Goal: Information Seeking & Learning: Learn about a topic

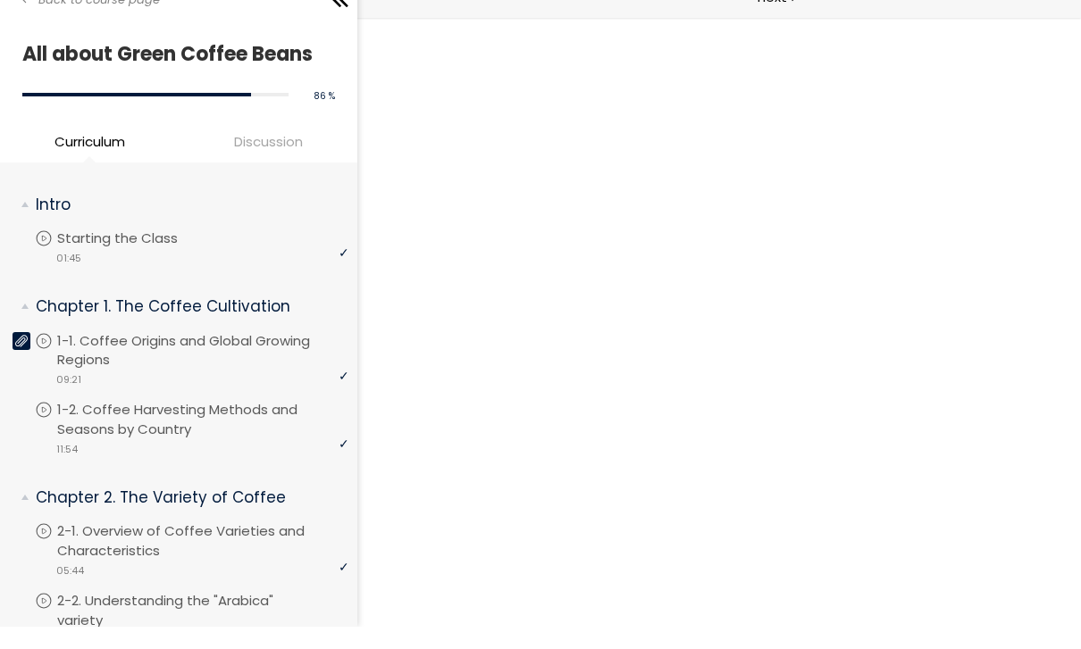
click at [18, 6] on div "Back to course page" at bounding box center [178, 20] width 357 height 40
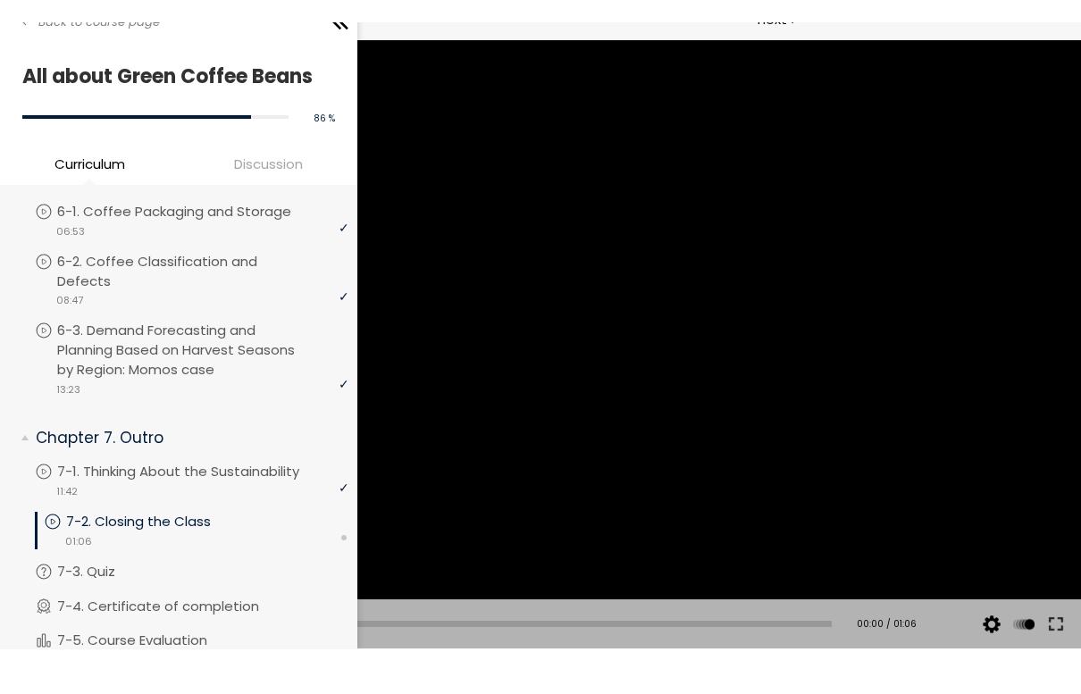
scroll to position [1769, 0]
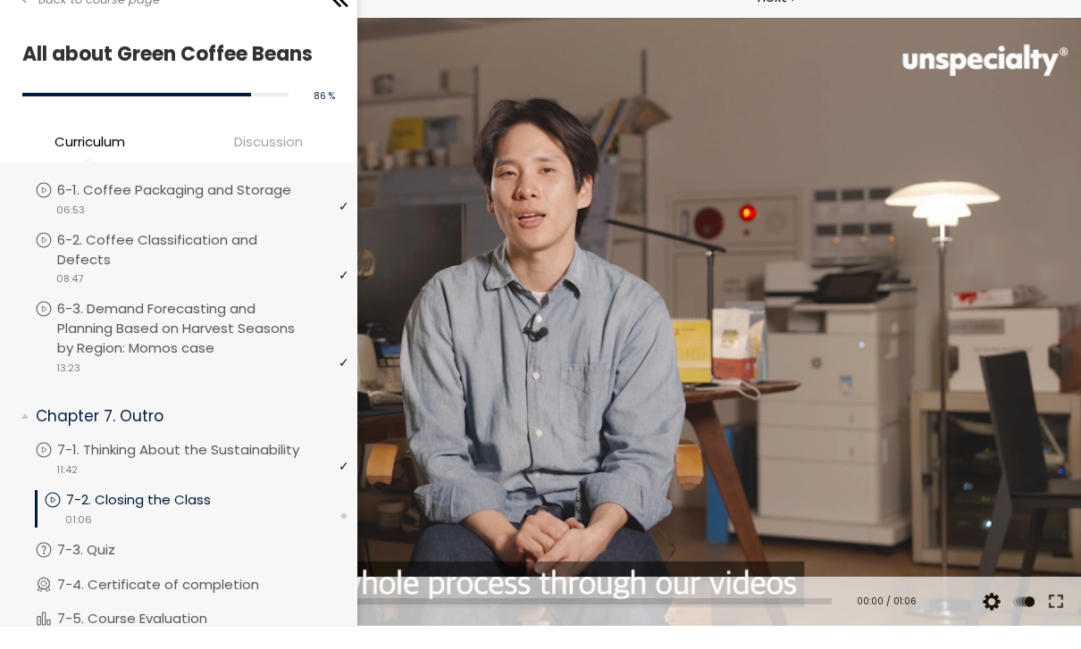
click at [205, 532] on div "video 01:06" at bounding box center [196, 541] width 305 height 18
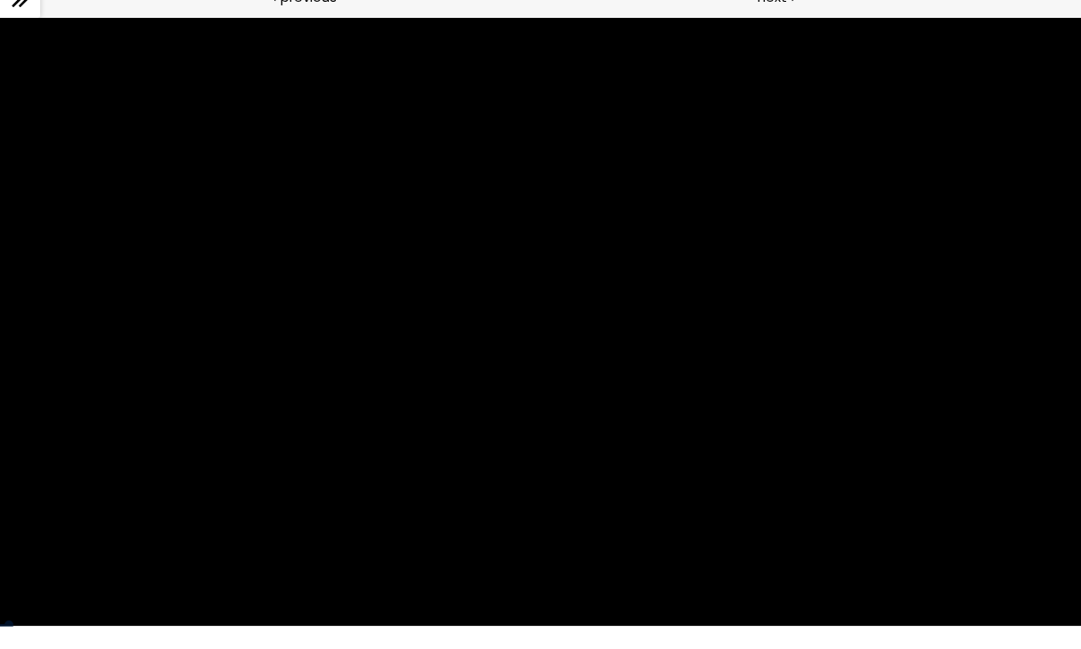
click at [703, 381] on div at bounding box center [540, 322] width 1081 height 608
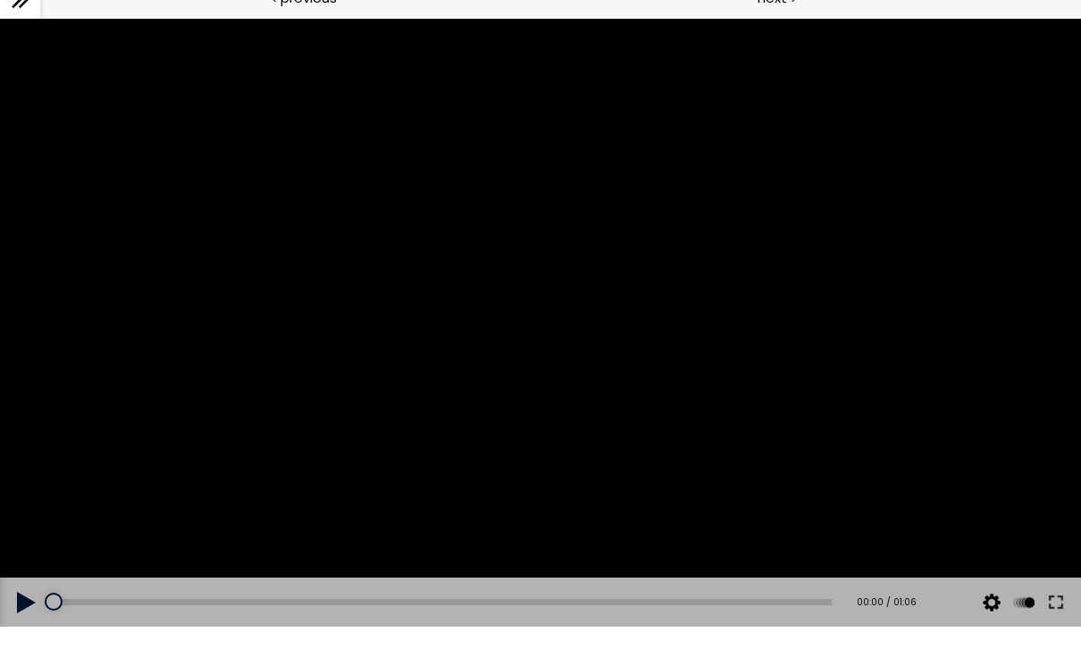
click at [1067, 600] on button at bounding box center [1056, 603] width 32 height 50
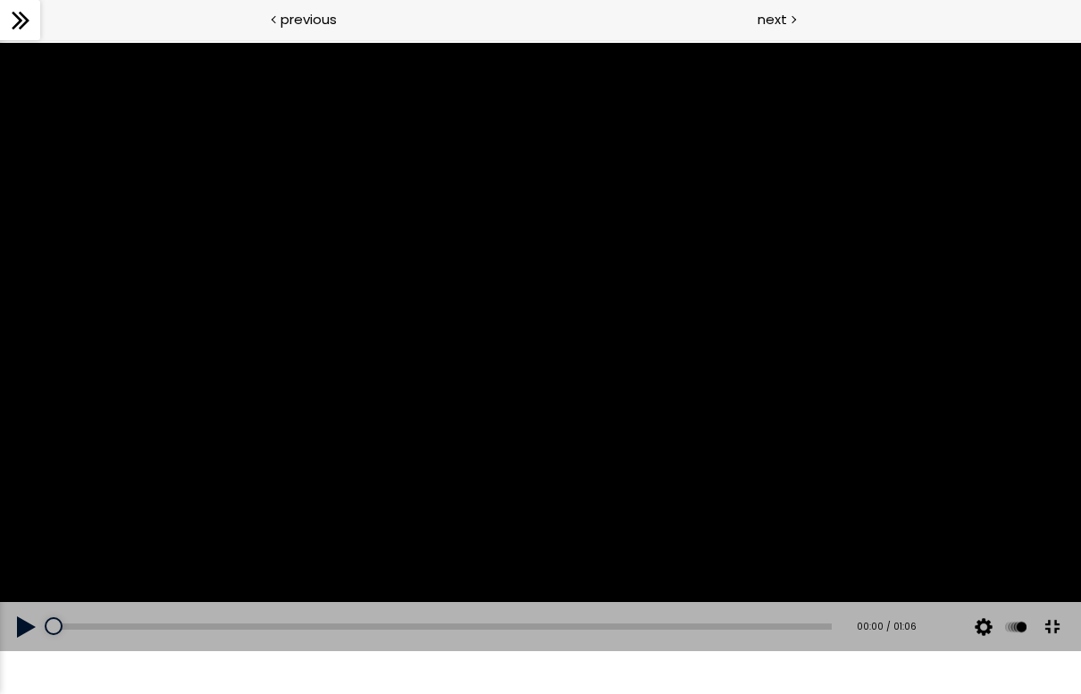
scroll to position [1715, 0]
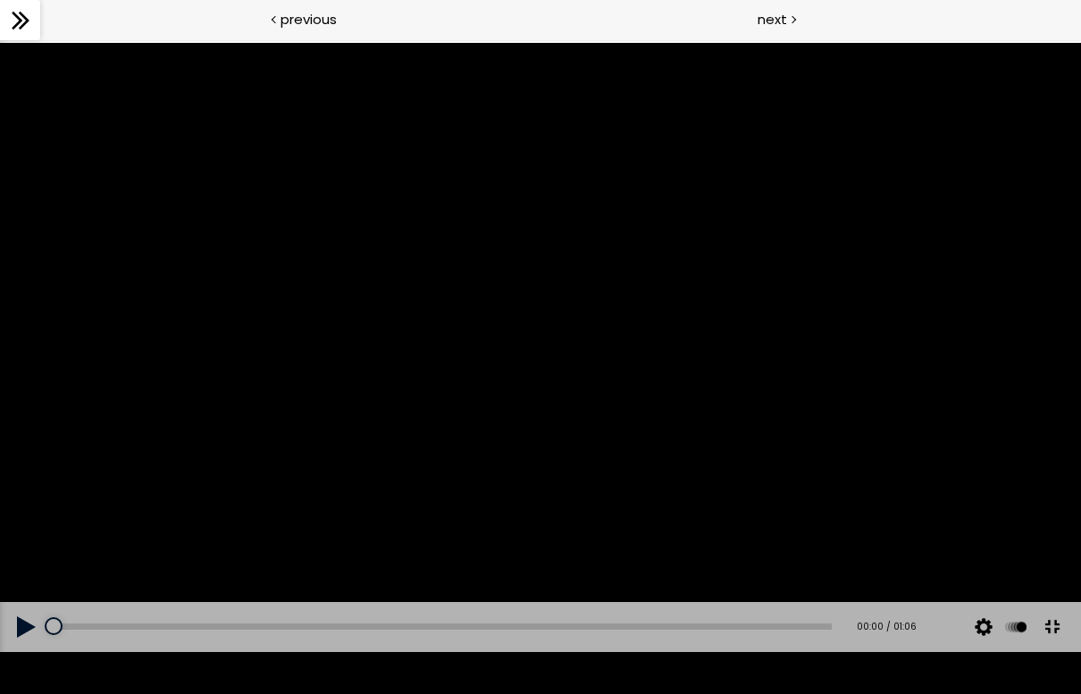
click at [21, 649] on button at bounding box center [27, 627] width 54 height 50
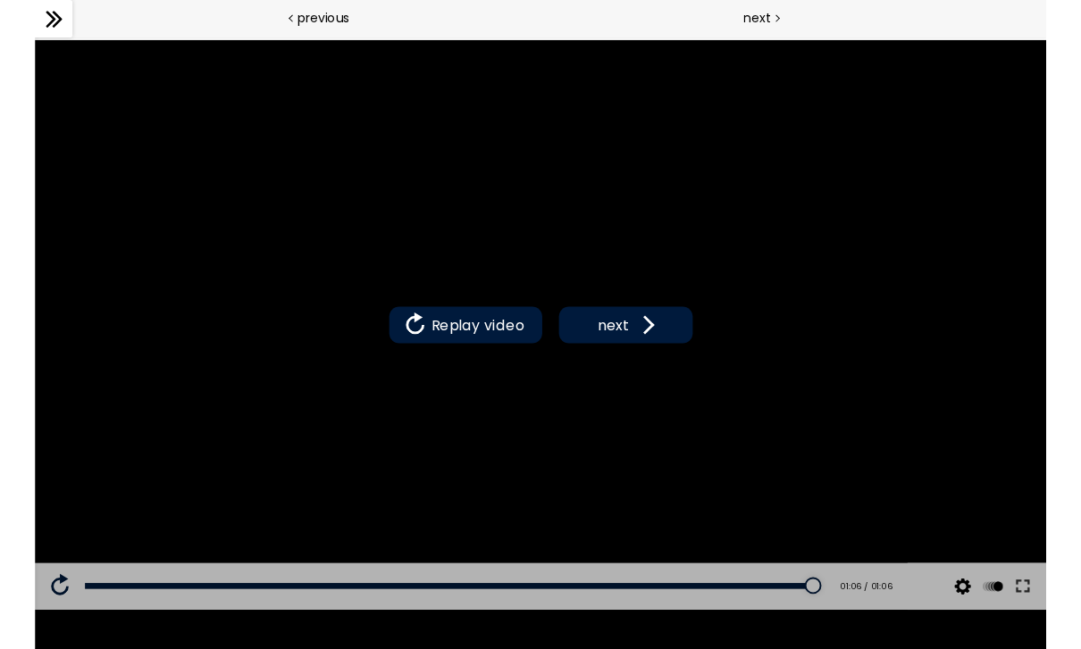
scroll to position [1, 0]
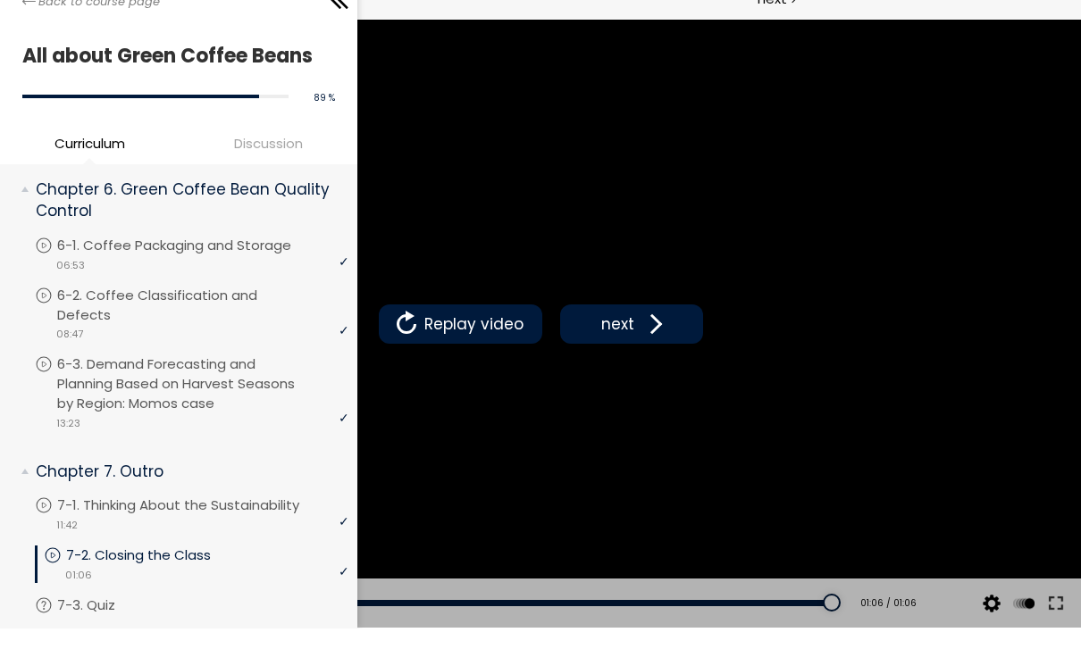
click at [633, 319] on span "next" at bounding box center [618, 324] width 42 height 23
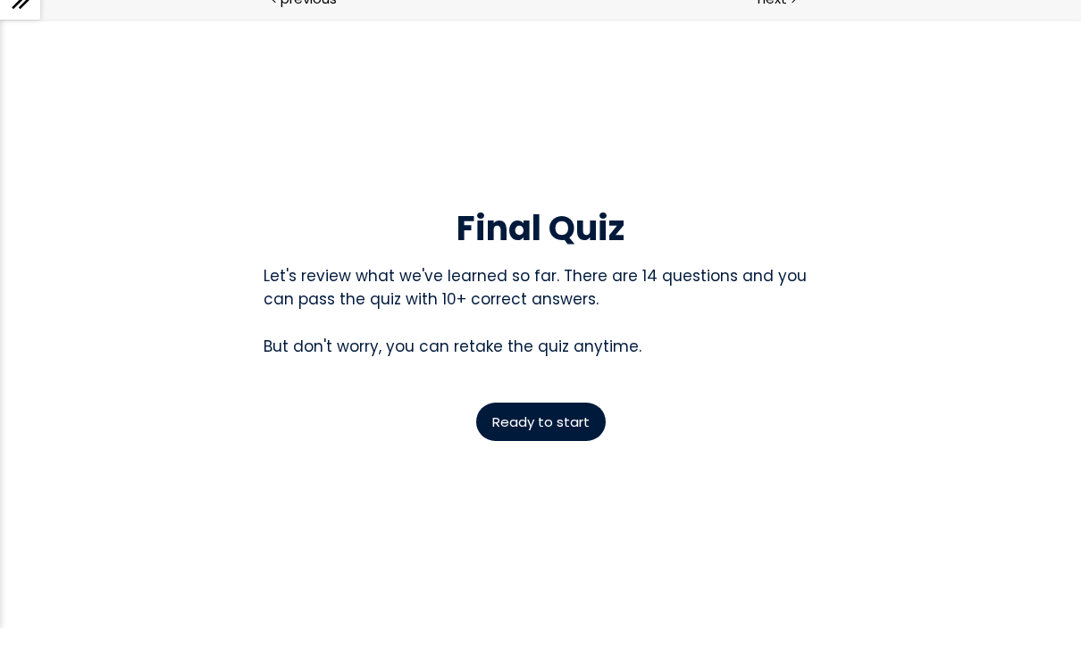
click at [562, 413] on span "Ready to start" at bounding box center [540, 422] width 97 height 19
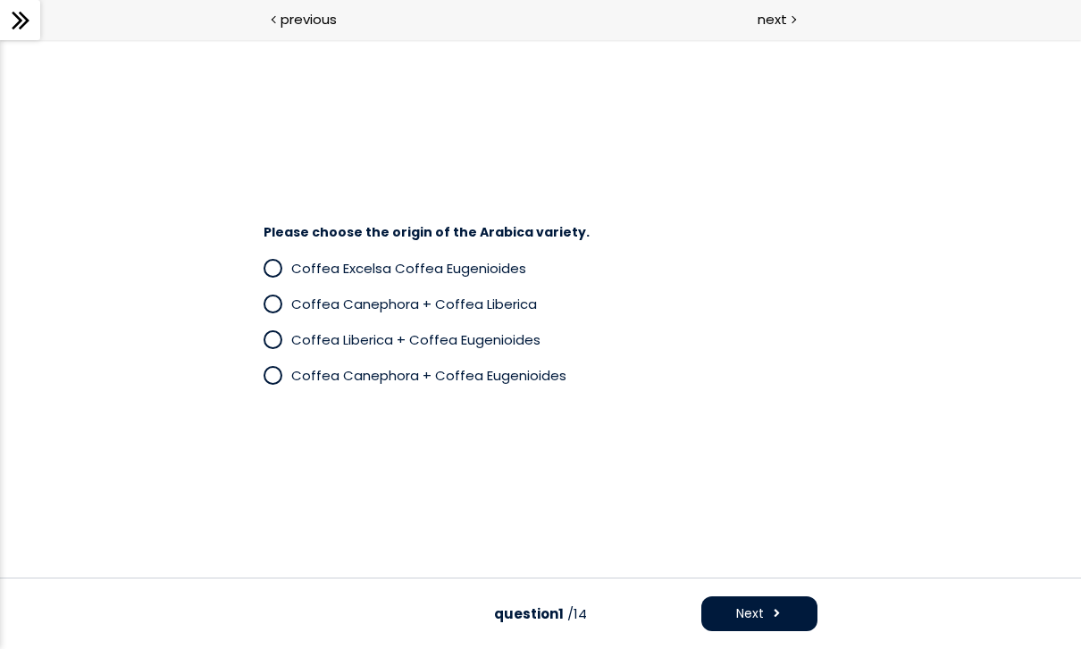
click at [499, 377] on span "Coffea Canephora + Coffea Eugenioides" at bounding box center [428, 375] width 275 height 19
click at [777, 601] on button "Next" at bounding box center [759, 614] width 116 height 35
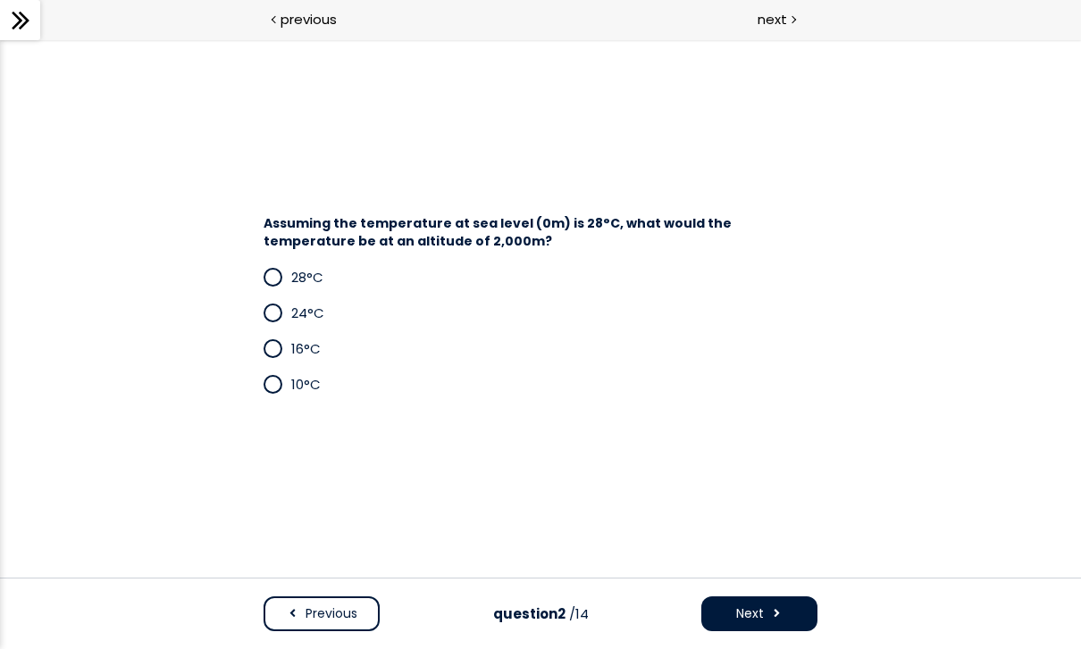
click at [1039, 3] on div "next" at bounding box center [810, 20] width 540 height 40
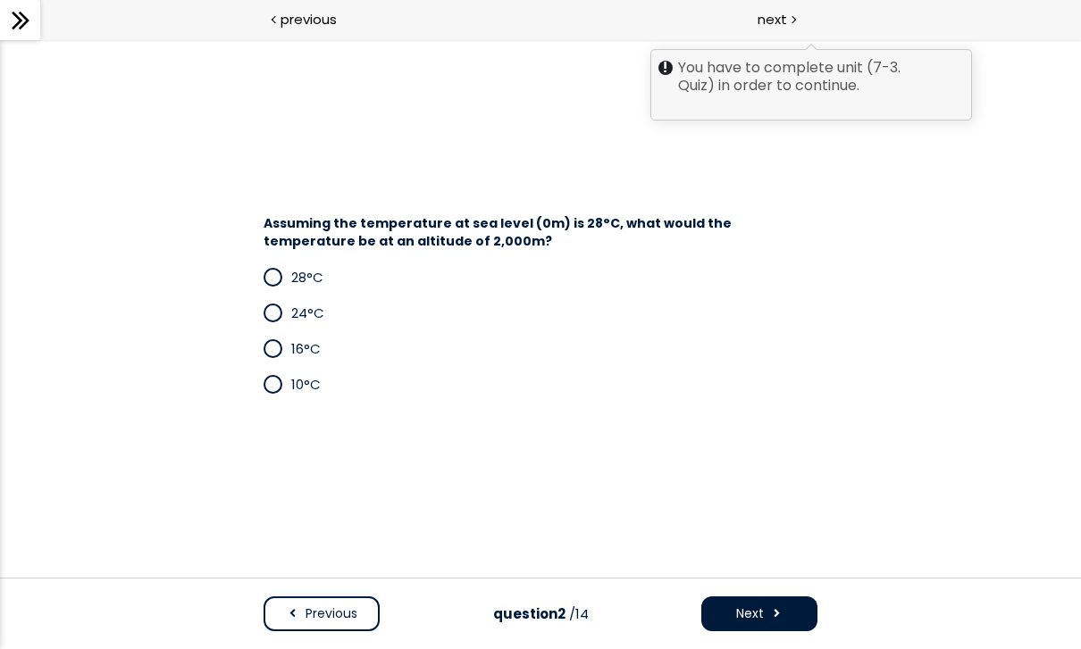
scroll to position [1760, 0]
click at [851, 376] on div "Assuming the temperature at sea level (0m) is 28°C, what would the temperature …" at bounding box center [540, 308] width 831 height 205
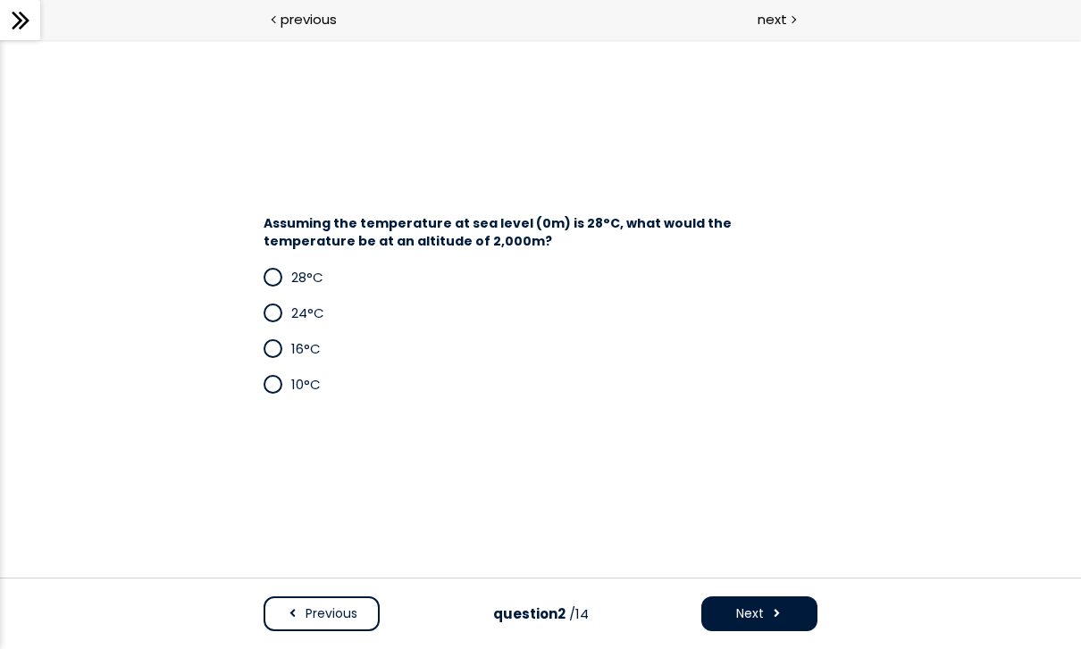
click at [307, 382] on span "10°C" at bounding box center [305, 384] width 29 height 19
click at [758, 611] on span "Next" at bounding box center [750, 614] width 28 height 19
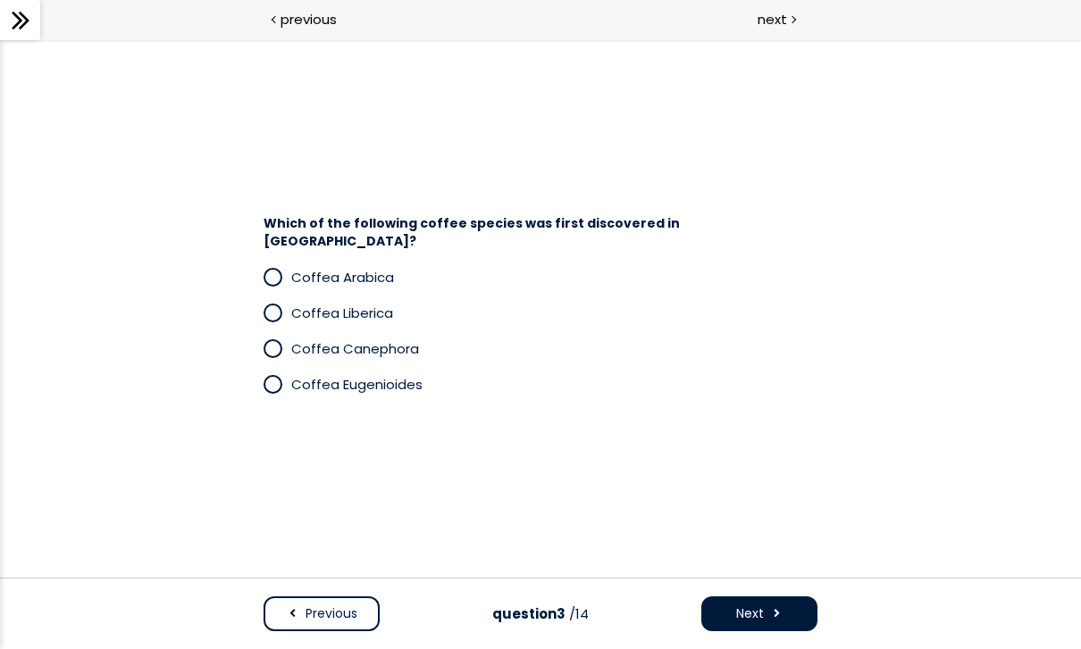
click at [371, 269] on span "Coffea Arabica" at bounding box center [342, 277] width 103 height 19
click at [798, 612] on button "Next" at bounding box center [759, 614] width 116 height 35
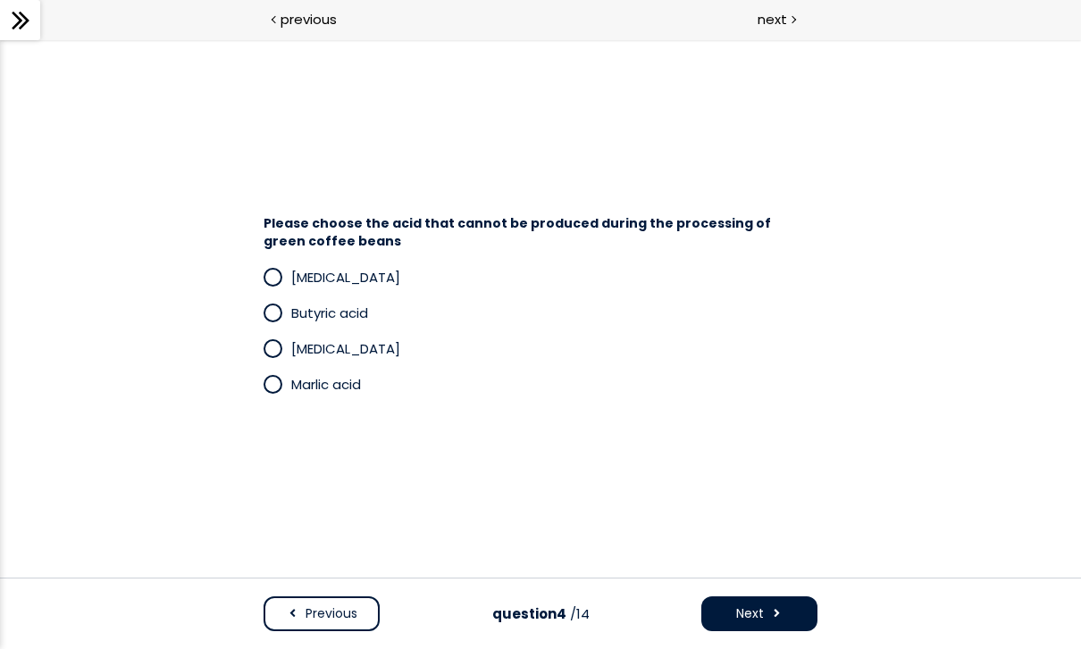
click at [324, 307] on span "Butyric acid" at bounding box center [329, 313] width 77 height 19
click at [750, 615] on span "Next" at bounding box center [750, 614] width 28 height 19
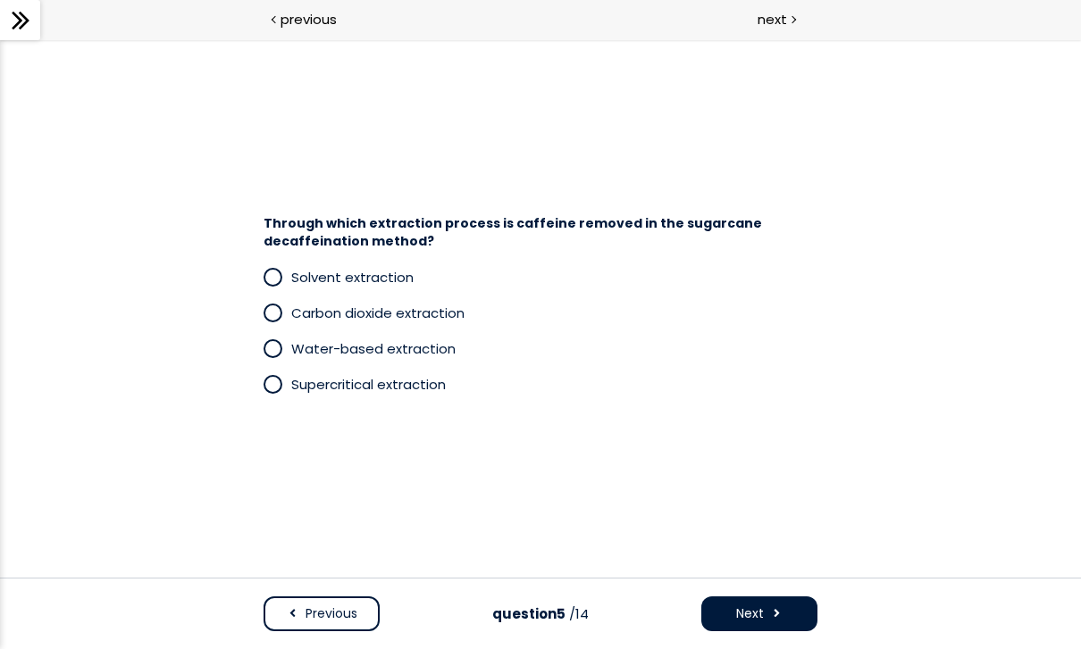
click at [408, 339] on span "Water-based extraction" at bounding box center [373, 348] width 164 height 19
click at [764, 615] on button "Next" at bounding box center [759, 614] width 116 height 35
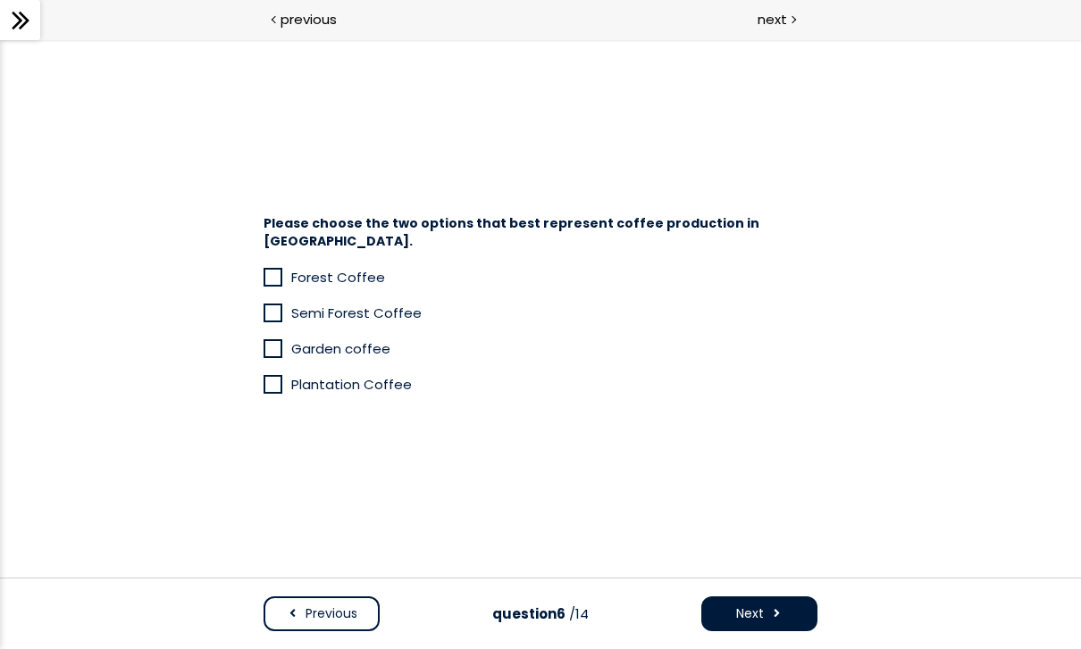
click at [268, 272] on span at bounding box center [272, 277] width 15 height 15
click at [265, 349] on span at bounding box center [278, 349] width 28 height 22
click at [789, 615] on button "Next" at bounding box center [759, 614] width 116 height 35
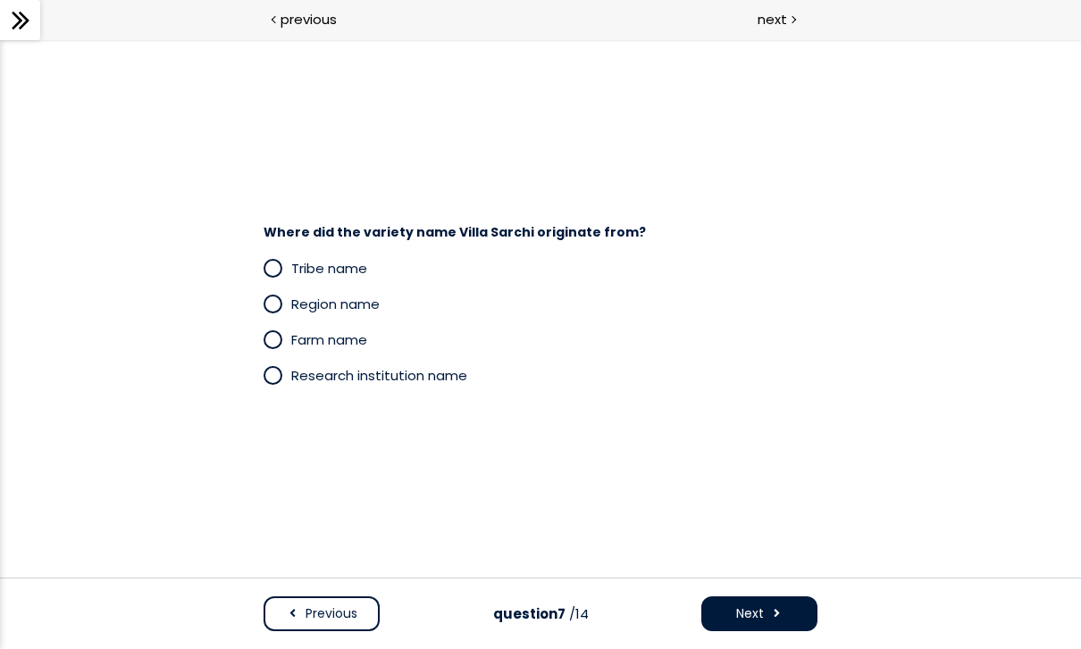
click at [333, 304] on span "Region name" at bounding box center [335, 304] width 88 height 19
click at [780, 614] on span at bounding box center [776, 614] width 13 height 19
click at [314, 297] on span "Bourbon" at bounding box center [318, 304] width 55 height 19
click at [766, 616] on button "Next" at bounding box center [759, 614] width 116 height 35
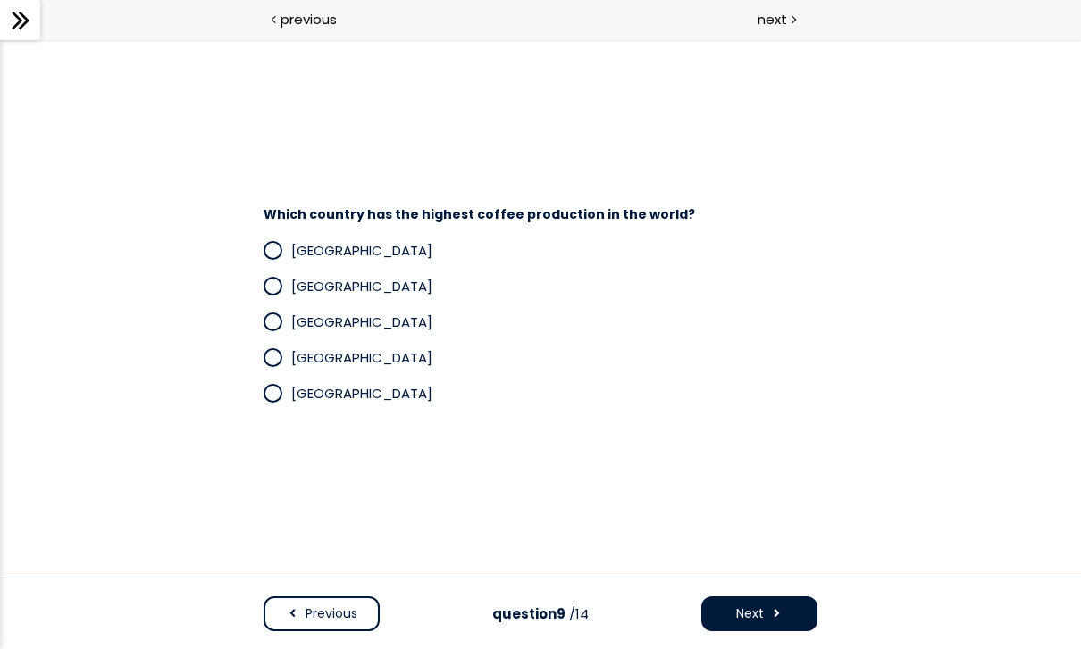
click at [312, 259] on span "Brazil" at bounding box center [361, 250] width 141 height 19
click at [787, 612] on button "Next" at bounding box center [759, 614] width 116 height 35
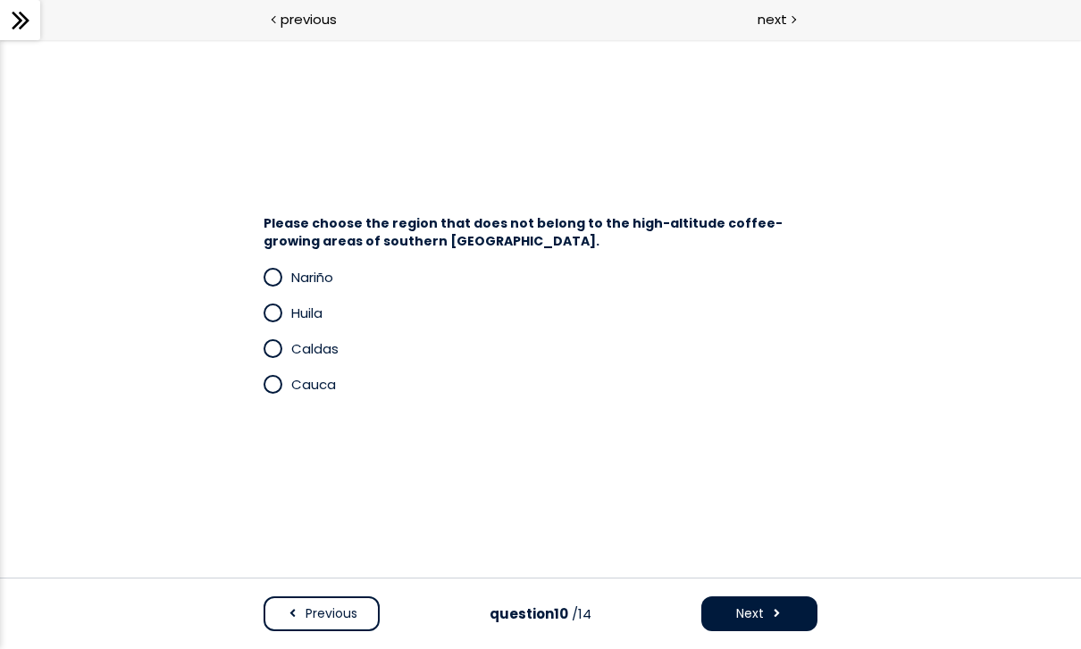
click at [307, 345] on span "Caldas" at bounding box center [314, 348] width 47 height 19
click at [788, 603] on button "Next" at bounding box center [759, 614] width 116 height 35
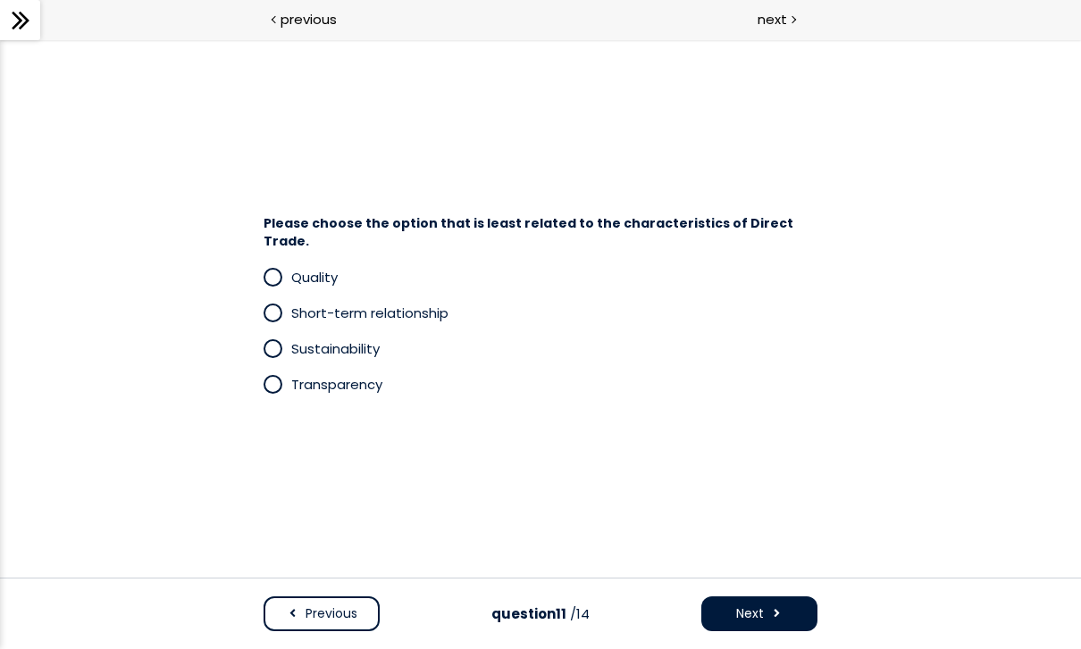
click at [344, 331] on div "Sustainability" at bounding box center [541, 349] width 554 height 36
click at [377, 304] on span "Short-term relationship" at bounding box center [369, 313] width 157 height 19
click at [779, 612] on span at bounding box center [776, 614] width 13 height 19
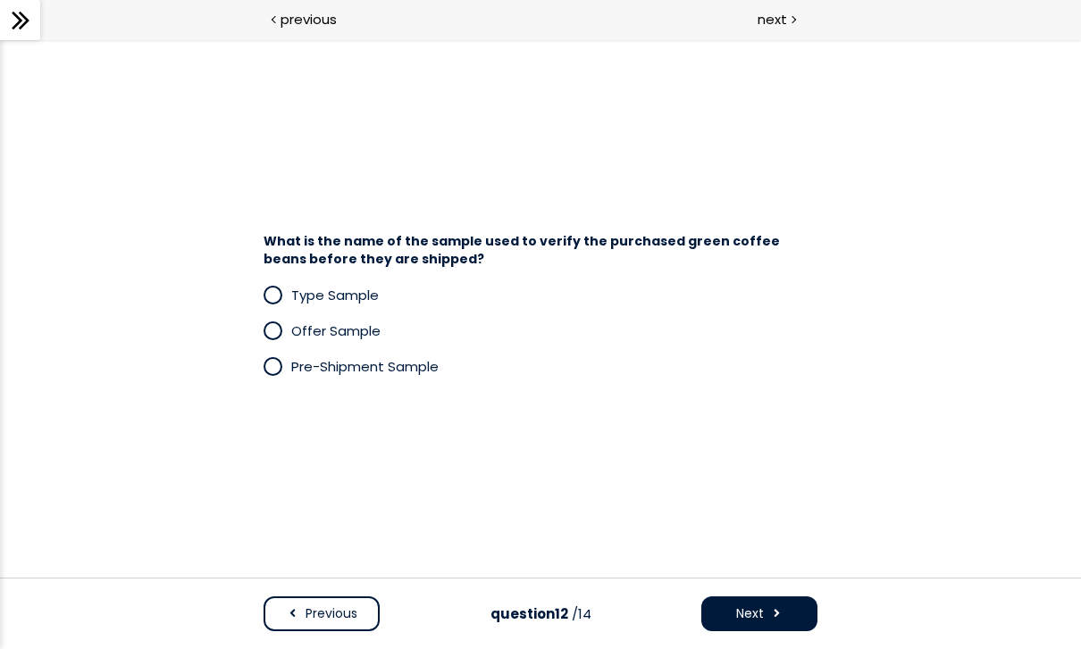
click at [1042, 3] on div "You have to complete unit (7-3. Quiz) in order to continue. next" at bounding box center [810, 20] width 540 height 40
click at [349, 367] on span "Pre-Shipment Sample" at bounding box center [364, 366] width 147 height 19
click at [778, 619] on span at bounding box center [776, 614] width 13 height 19
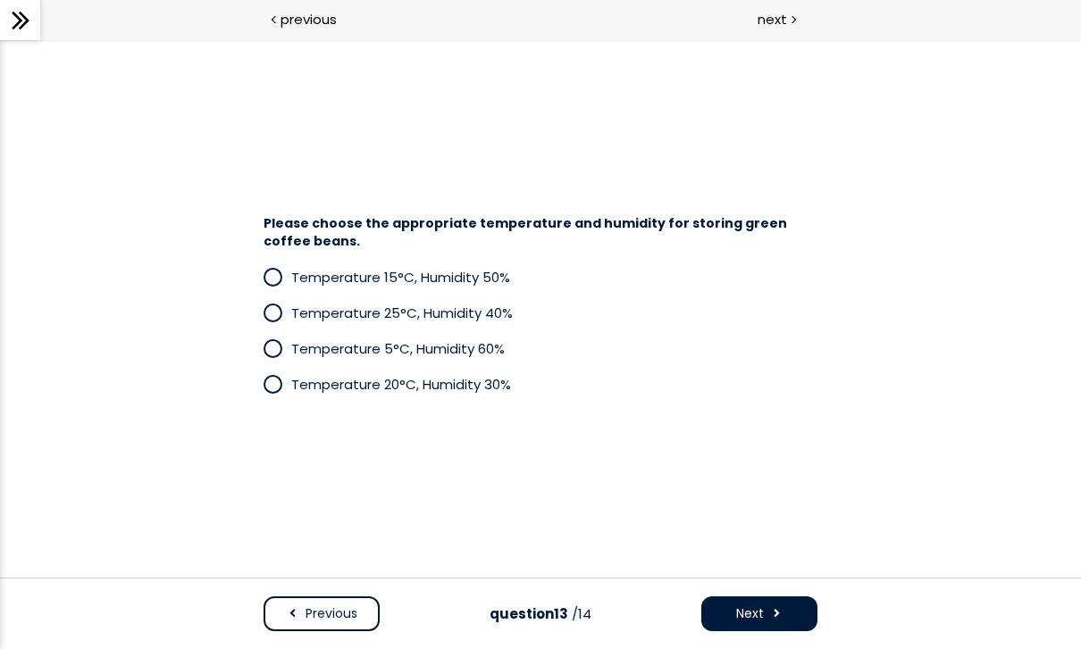
click at [271, 341] on span at bounding box center [272, 348] width 15 height 15
click at [767, 615] on button "Next" at bounding box center [759, 614] width 116 height 35
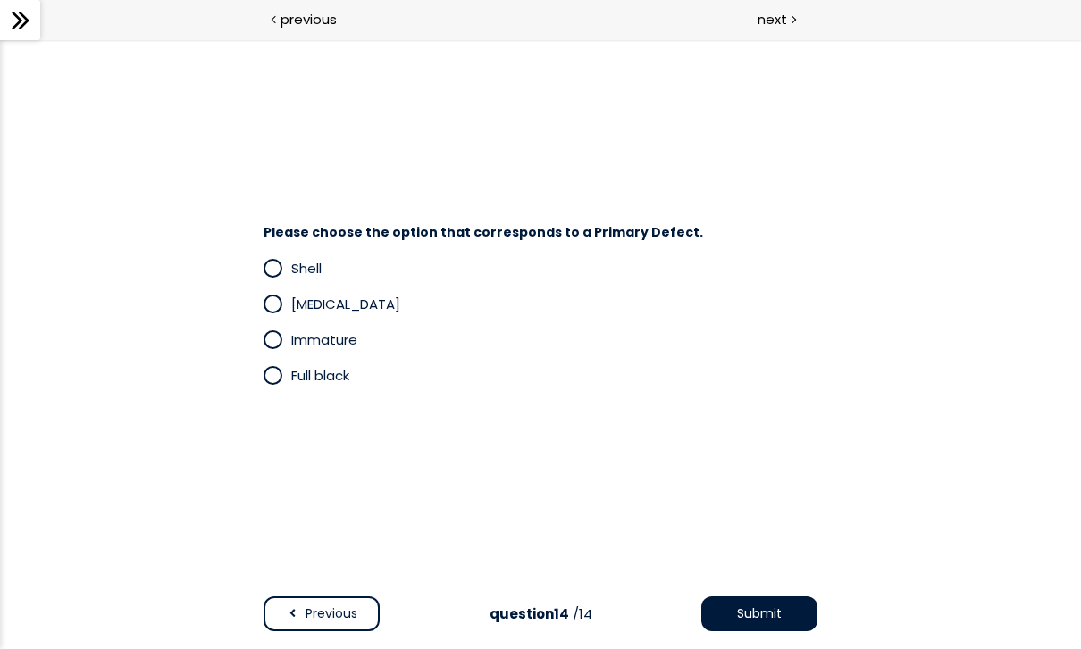
click at [297, 377] on span "Full black" at bounding box center [320, 375] width 58 height 19
click at [787, 602] on button "Submit" at bounding box center [759, 614] width 116 height 35
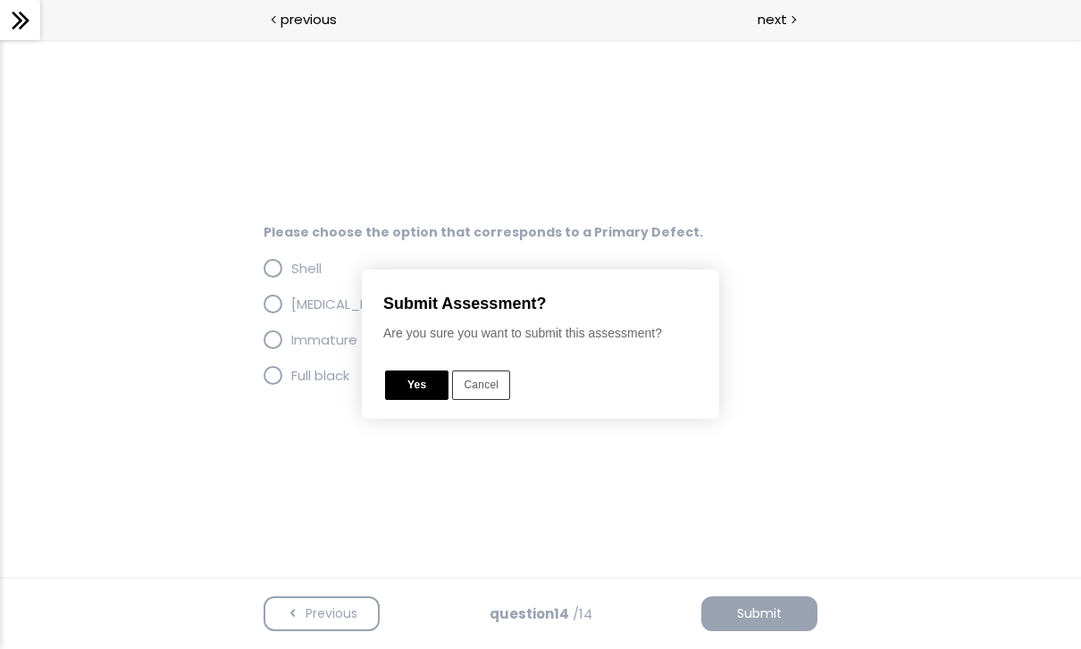
click at [420, 374] on button "Yes" at bounding box center [416, 385] width 63 height 29
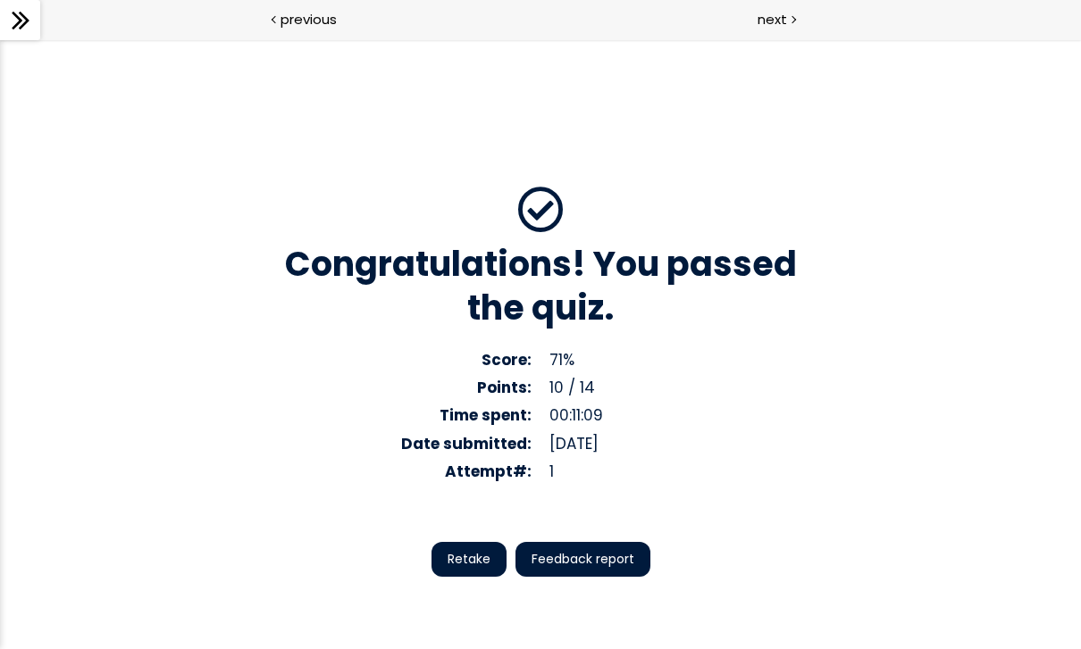
click at [611, 553] on span "Feedback report" at bounding box center [583, 559] width 103 height 19
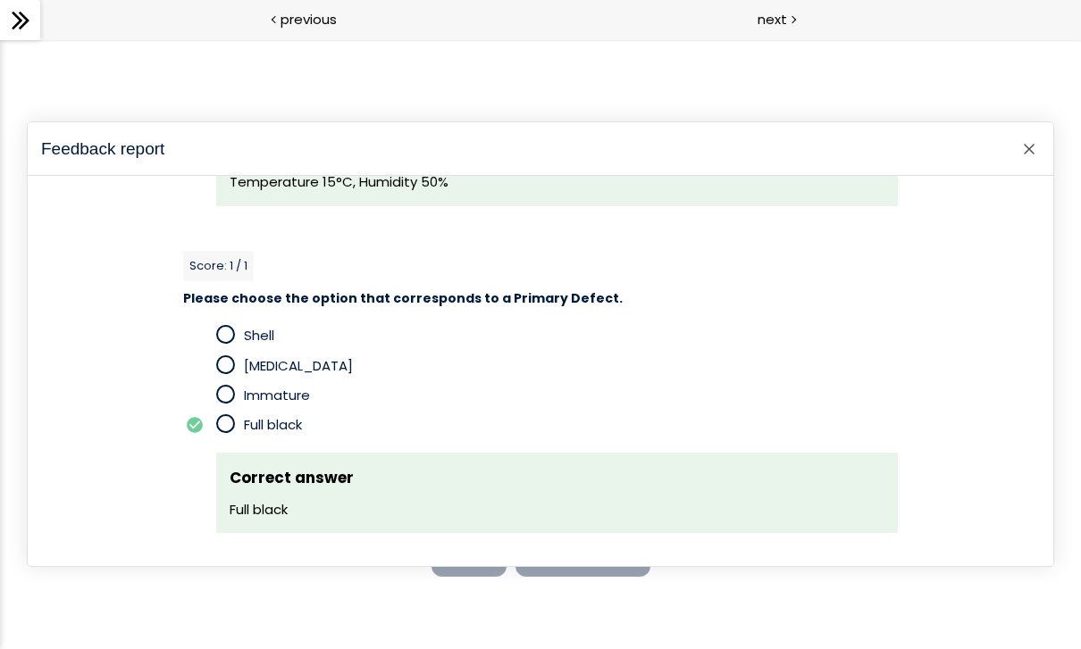
scroll to position [4215, 0]
click at [1066, 144] on div at bounding box center [540, 344] width 1081 height 610
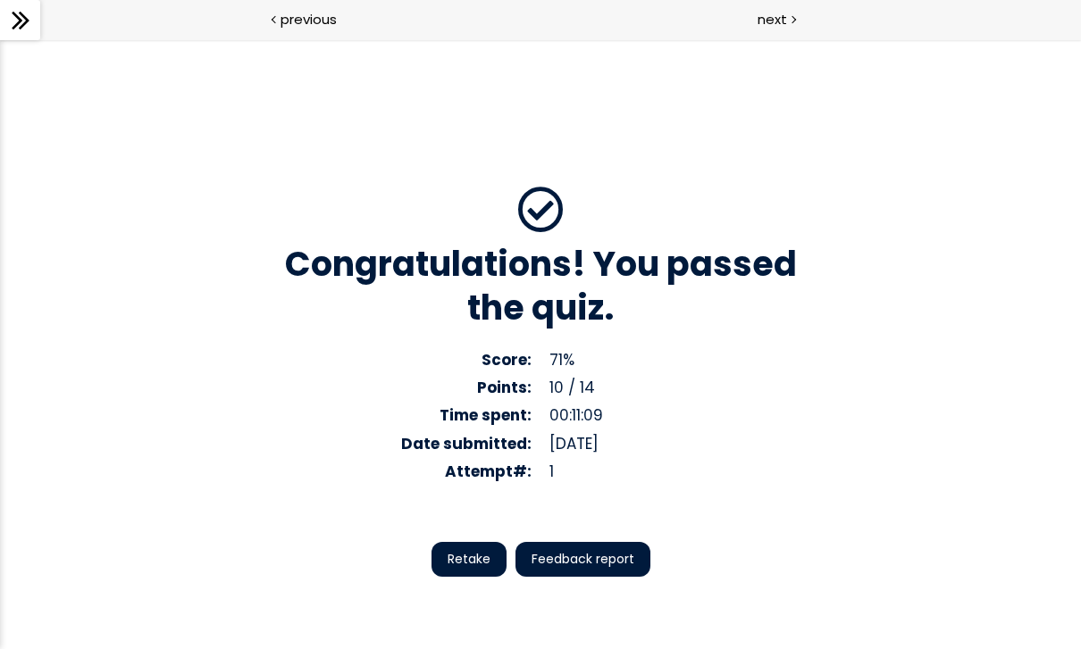
click at [1040, 148] on div "Congratulations! You passed the quiz. Score: 71% Points: 10 / 14 Correct answer…" at bounding box center [540, 344] width 1081 height 610
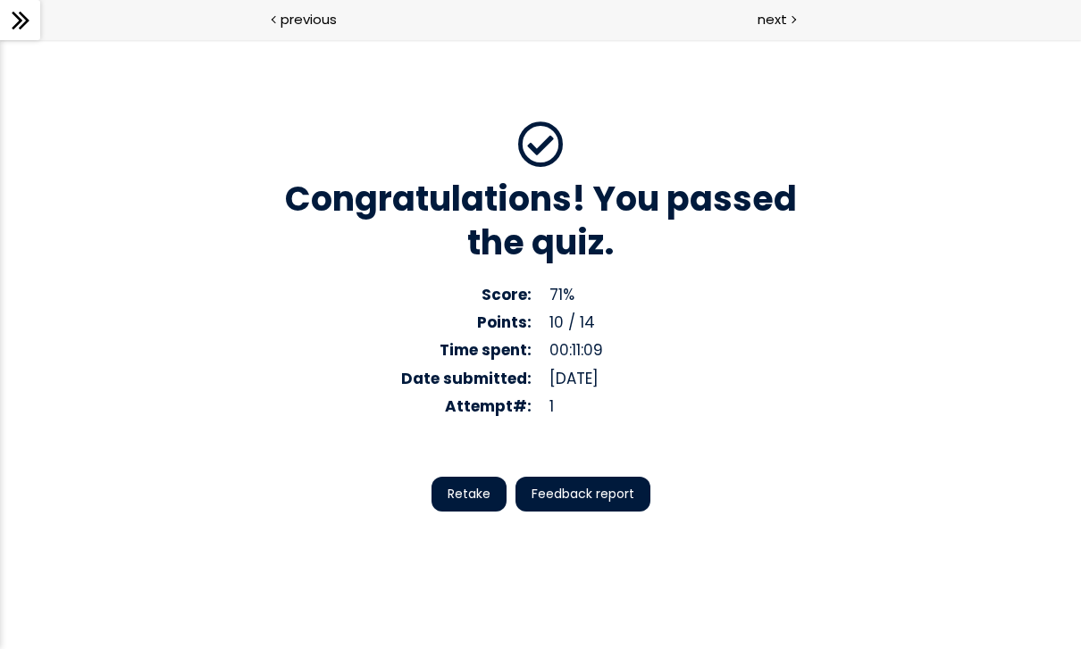
scroll to position [64, 0]
click at [791, 10] on div at bounding box center [792, 18] width 5 height 22
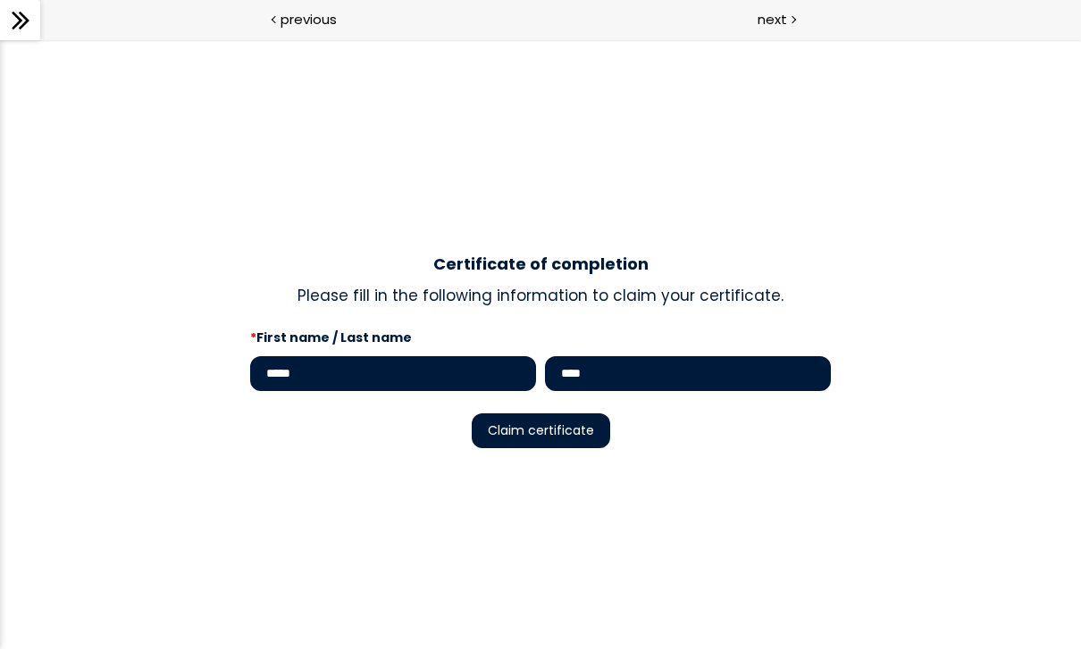
click at [576, 429] on span "Claim certificate" at bounding box center [541, 431] width 106 height 18
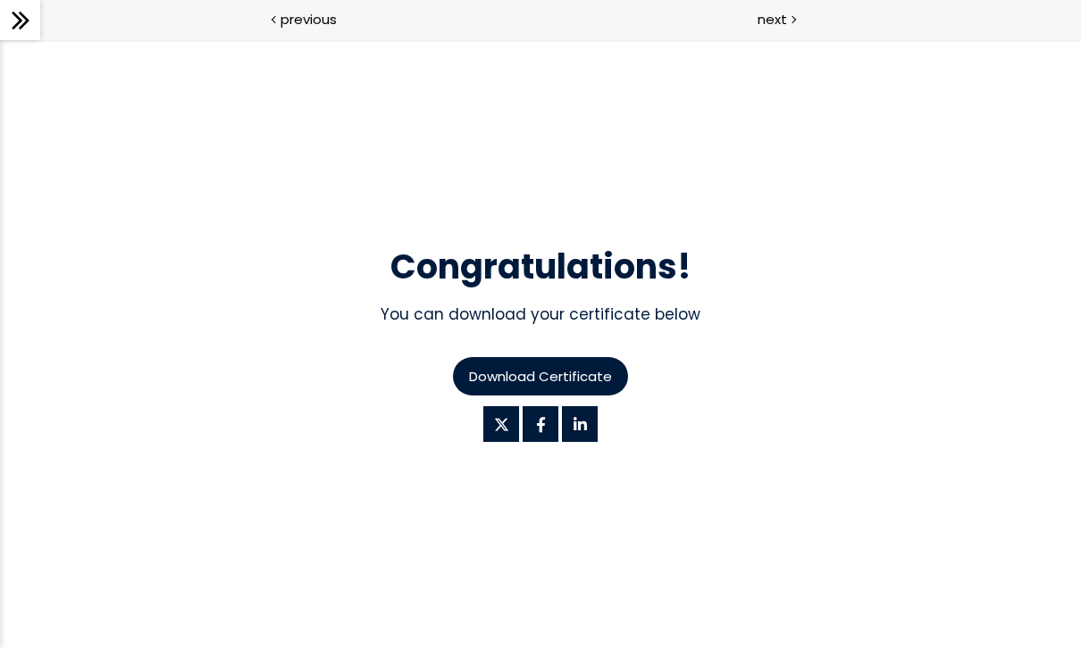
click at [581, 379] on span "Download Certificate" at bounding box center [540, 376] width 143 height 21
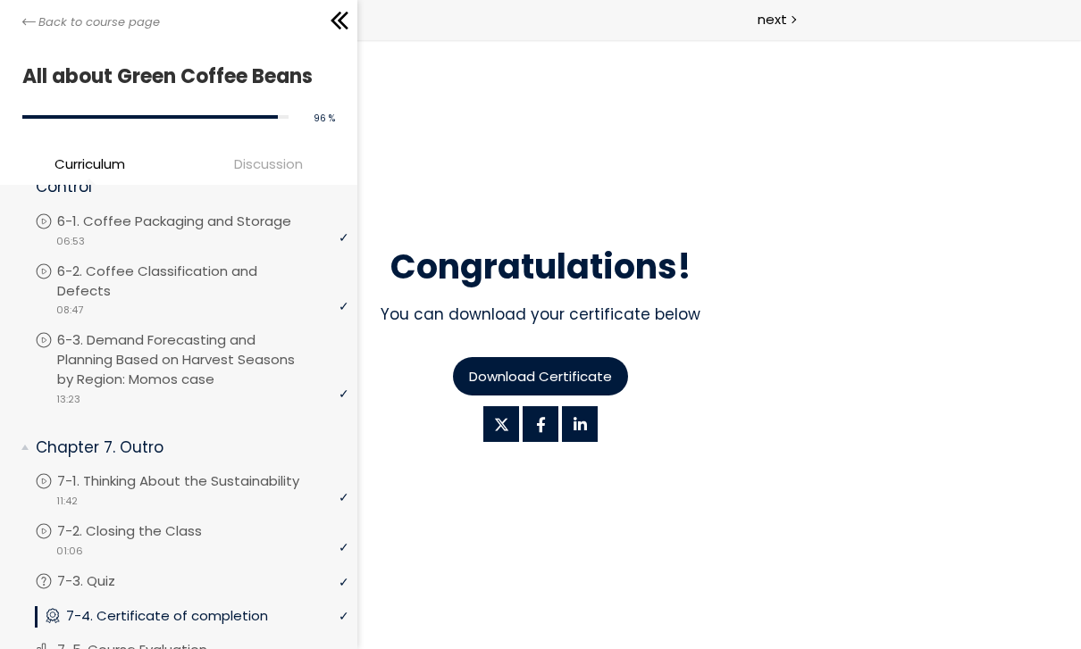
click at [25, 26] on icon at bounding box center [28, 21] width 13 height 13
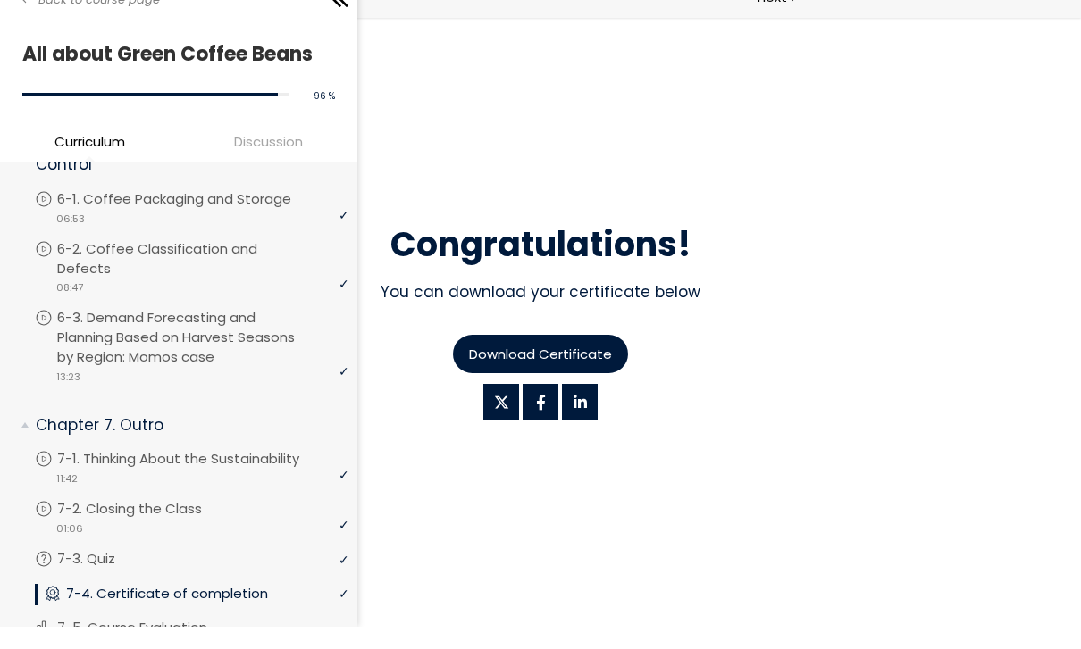
click at [183, 649] on div "Course evaluation (short)" at bounding box center [192, 661] width 314 height 3
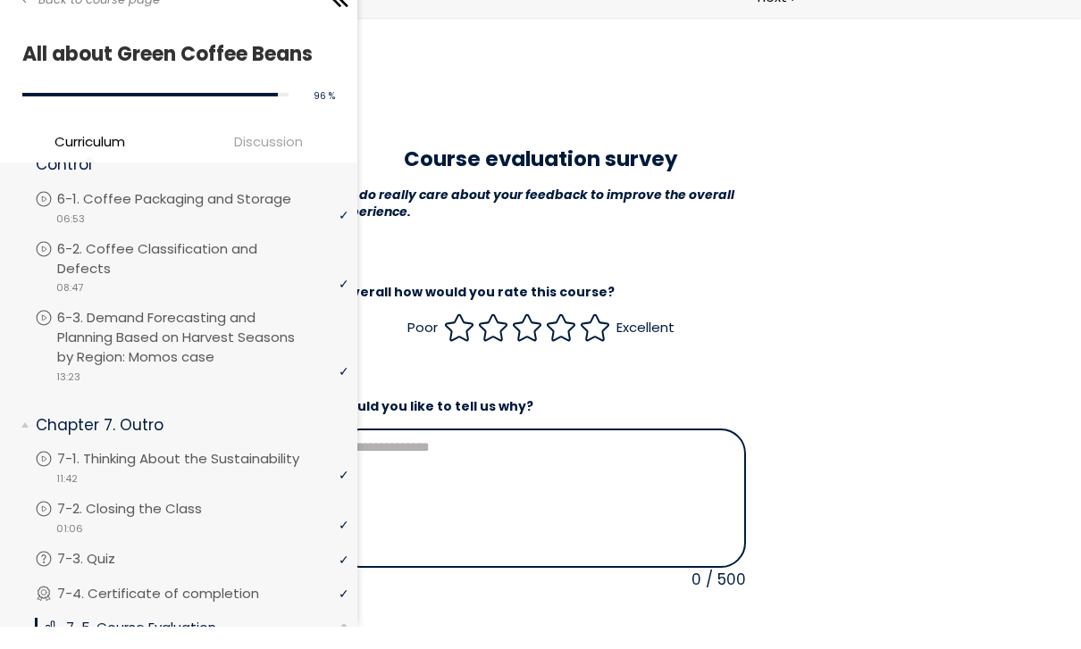
click at [810, 191] on div "**********" at bounding box center [540, 489] width 581 height 720
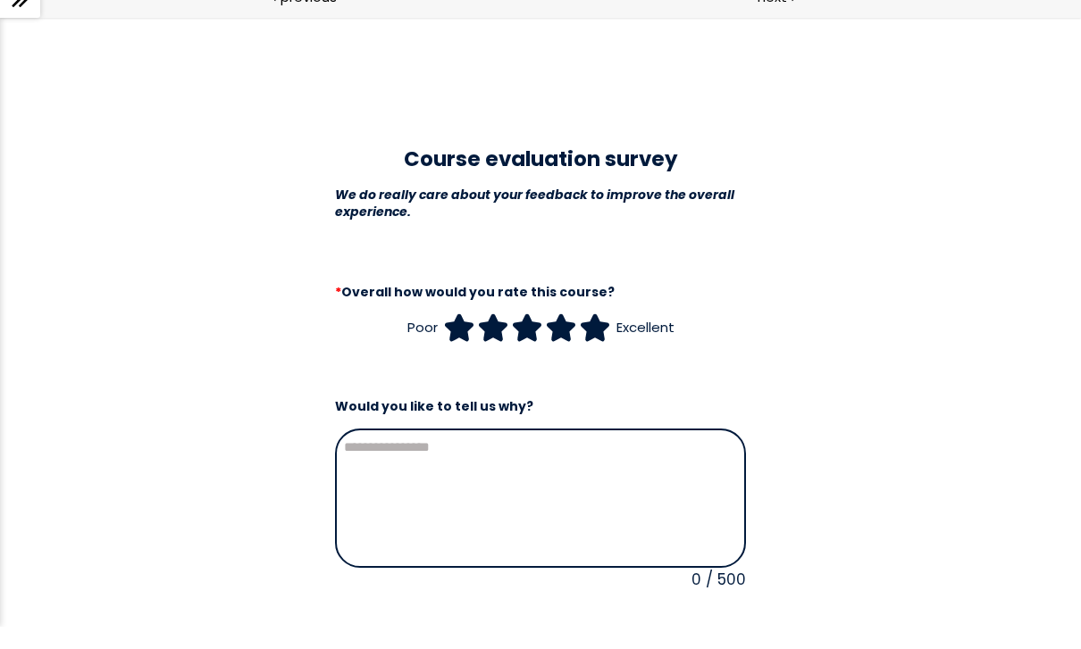
click at [590, 326] on icon at bounding box center [594, 327] width 27 height 26
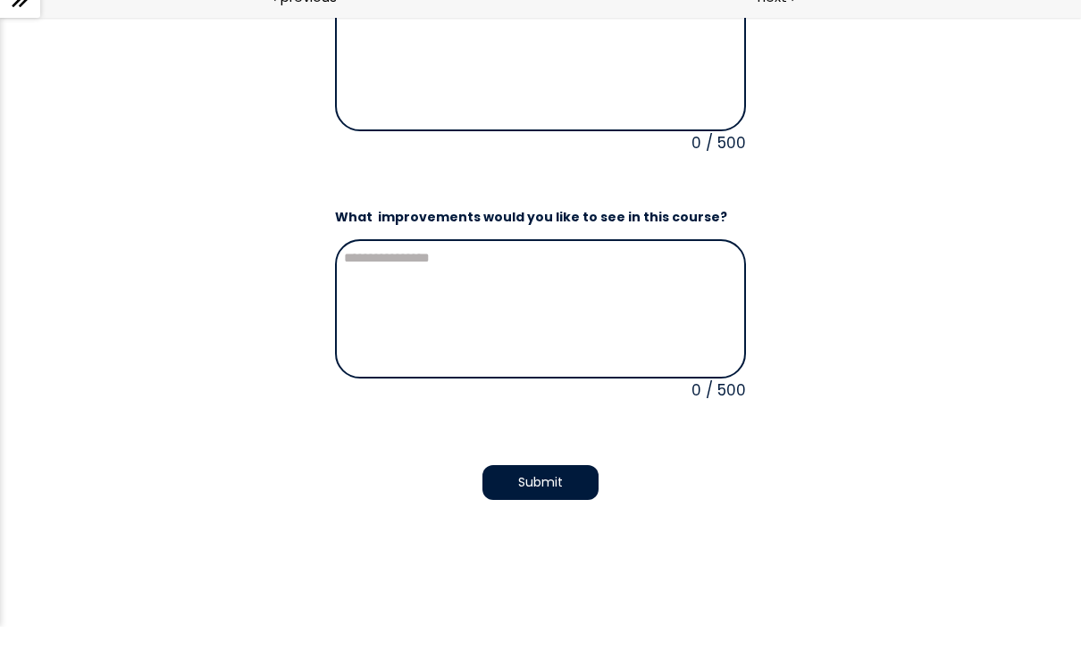
scroll to position [436, 0]
click at [556, 484] on span "Submit" at bounding box center [540, 483] width 45 height 19
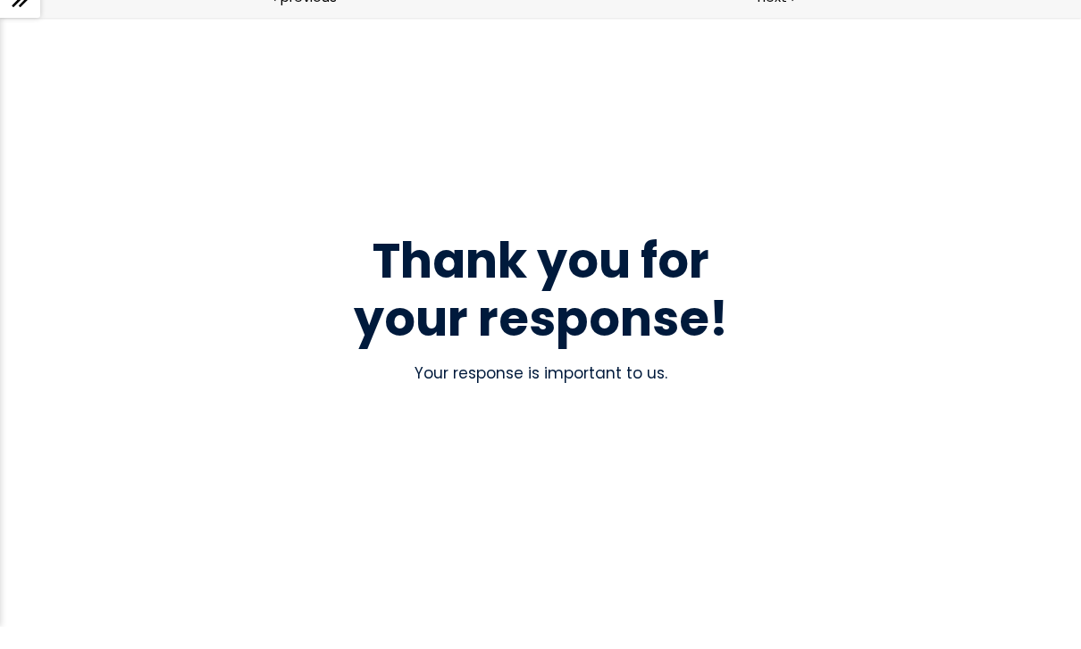
scroll to position [0, 0]
click at [590, 516] on div "Thank you for your response! Your response is important to us." at bounding box center [540, 322] width 625 height 503
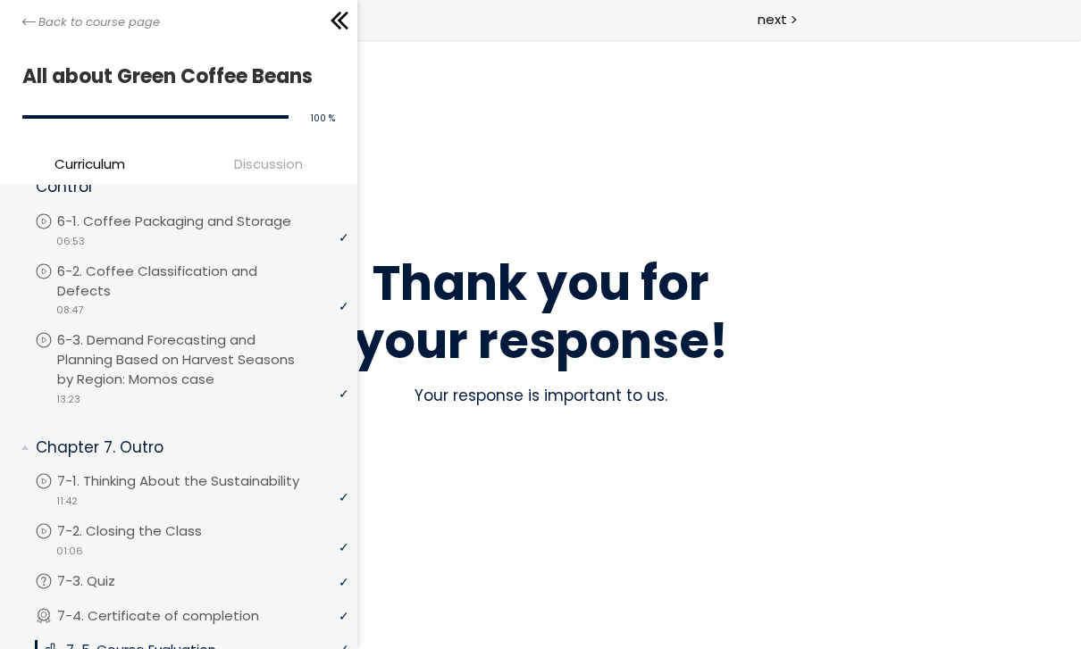
click at [115, 24] on span "Back to course page" at bounding box center [98, 22] width 121 height 18
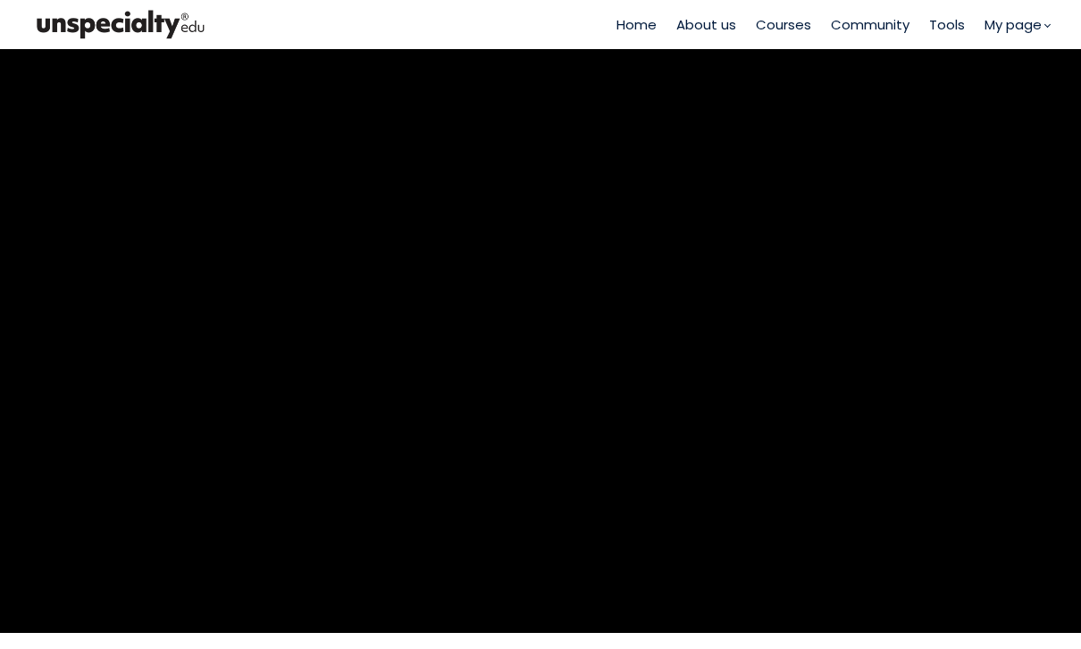
click at [0, 0] on link "My page" at bounding box center [0, 0] width 0 height 0
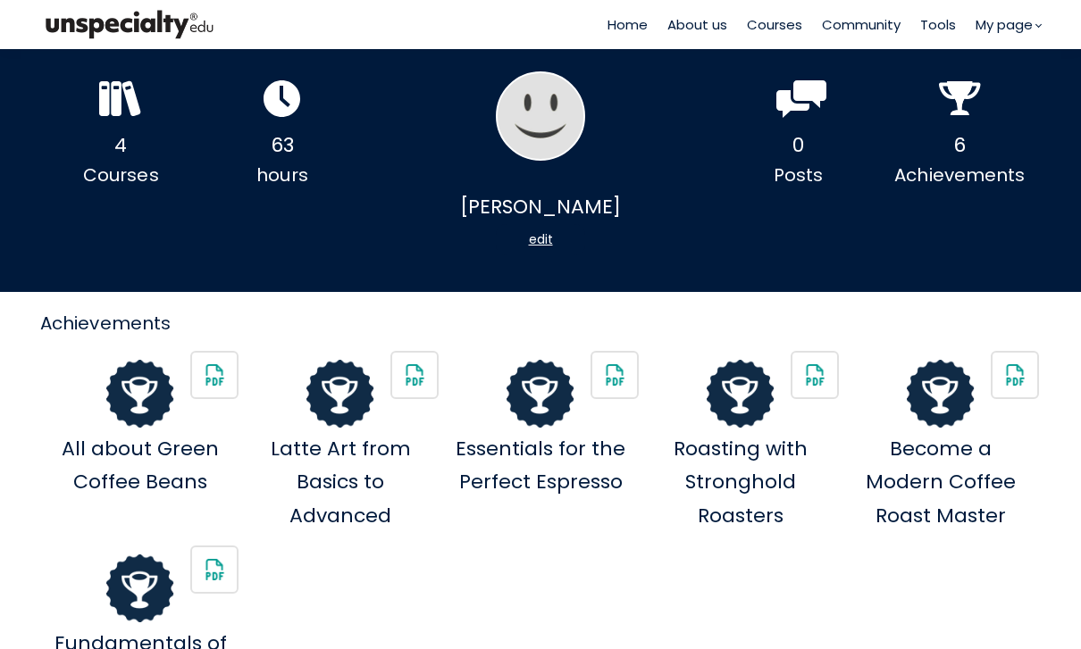
click at [0, 0] on div "4" at bounding box center [0, 0] width 0 height 0
